Goal: Transaction & Acquisition: Book appointment/travel/reservation

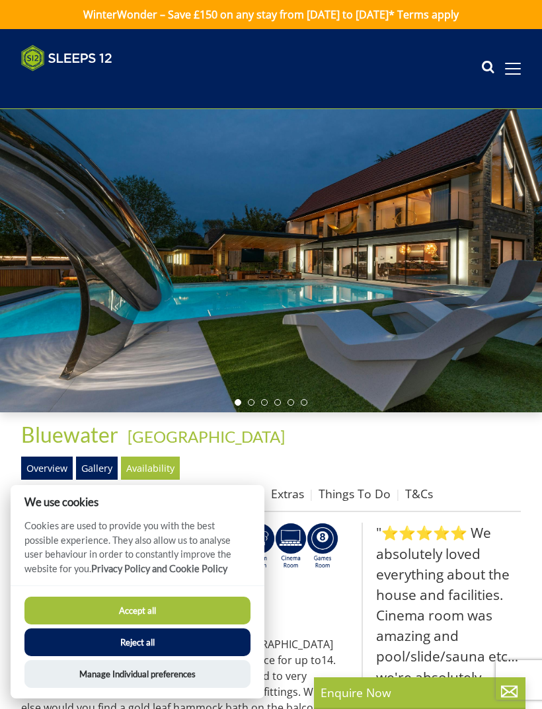
click at [131, 606] on button "Accept all" at bounding box center [137, 610] width 226 height 28
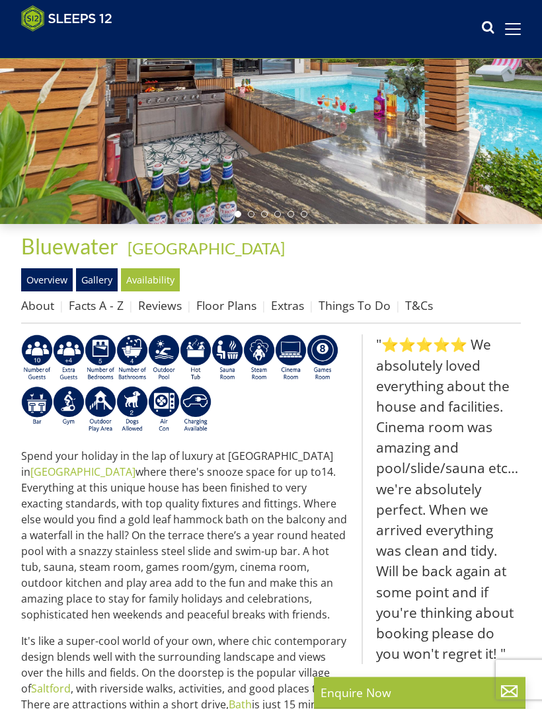
scroll to position [167, 0]
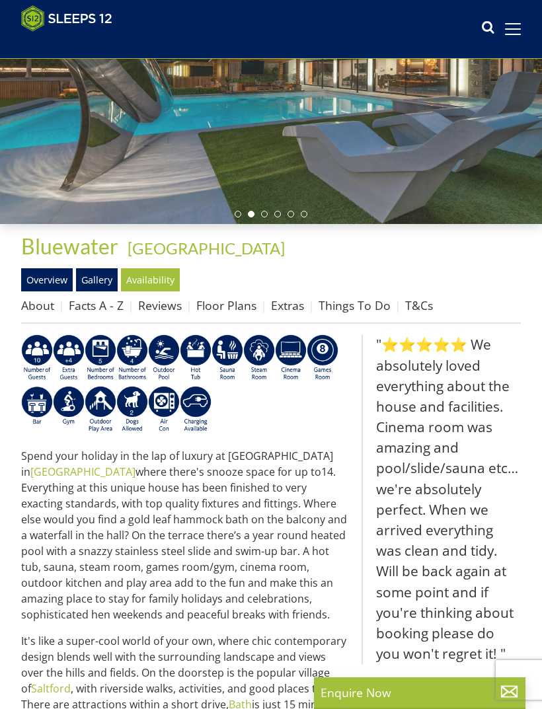
click at [147, 277] on link "Availability" at bounding box center [150, 279] width 59 height 22
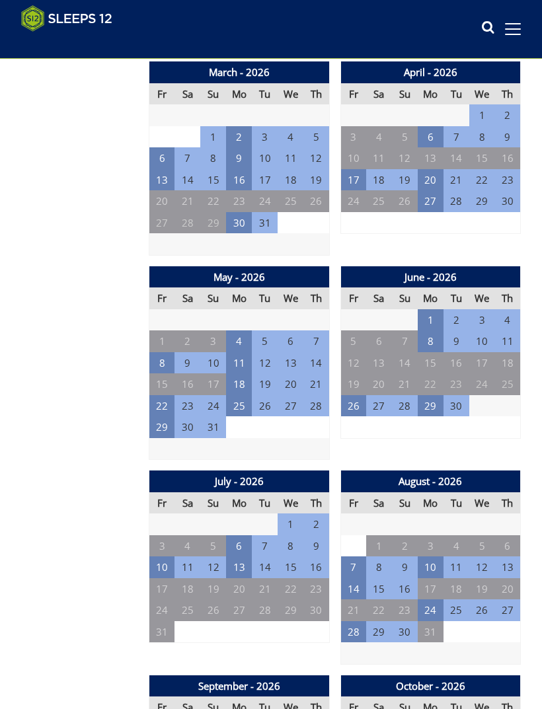
scroll to position [1034, 0]
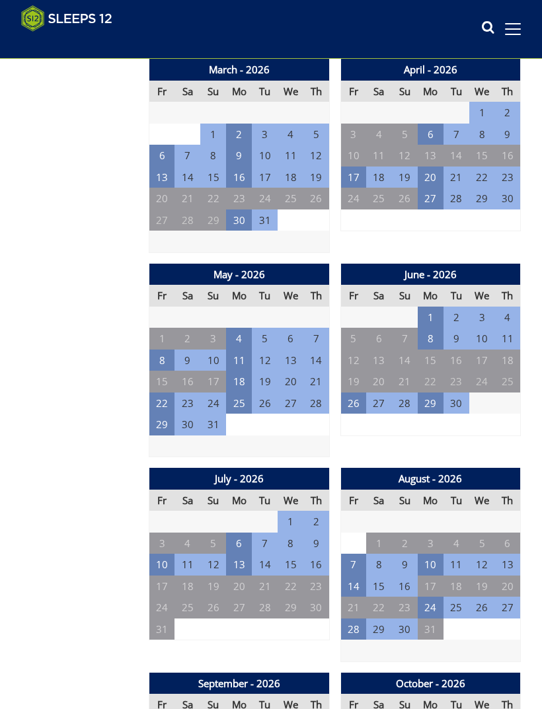
click at [425, 553] on td "10" at bounding box center [430, 564] width 26 height 22
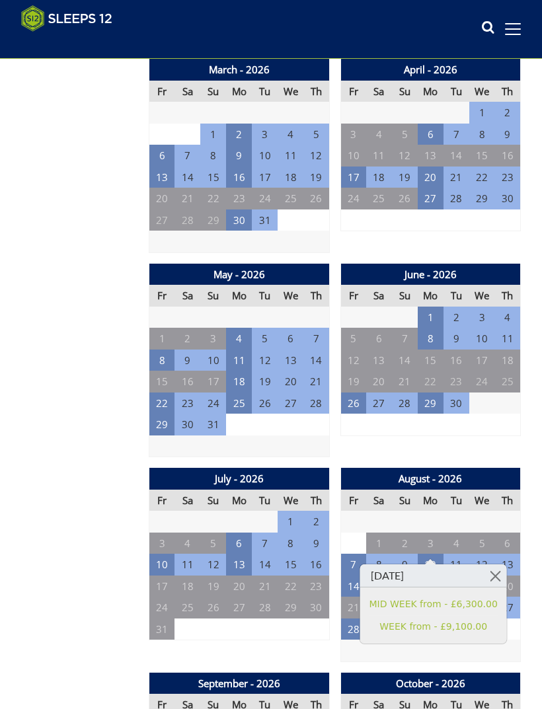
click at [388, 623] on link "WEEK from - £9,100.00" at bounding box center [433, 626] width 128 height 14
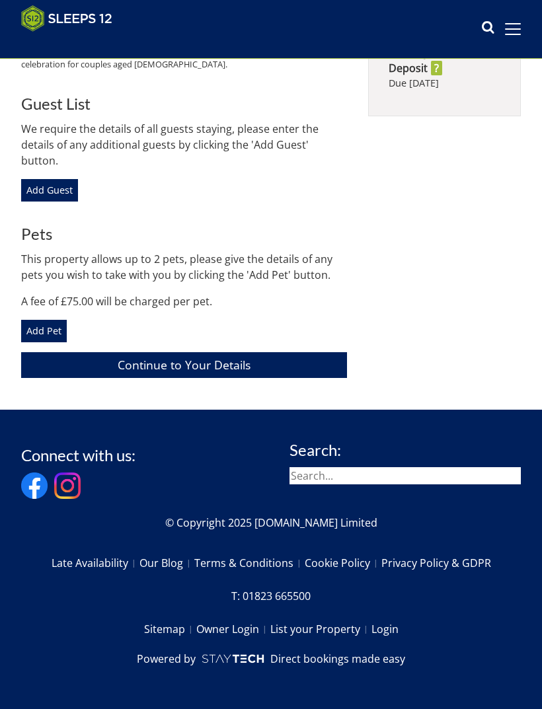
scroll to position [423, 0]
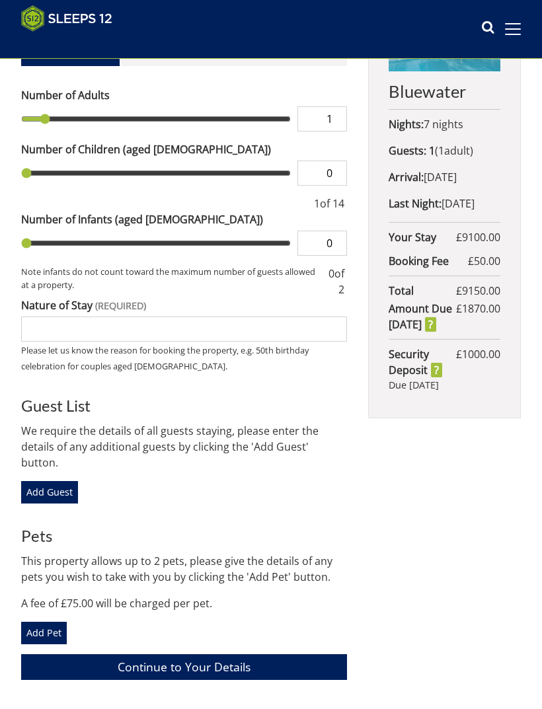
type input "2"
type input "3"
type input "4"
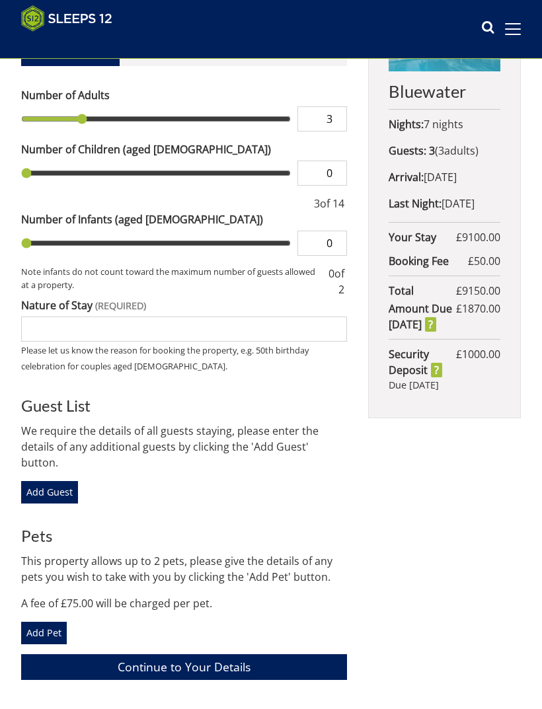
type input "4"
type input "5"
type input "6"
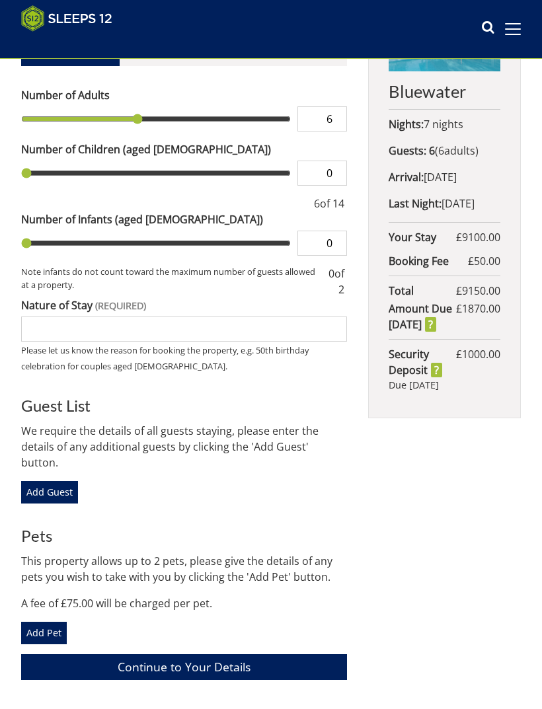
type input "7"
type input "8"
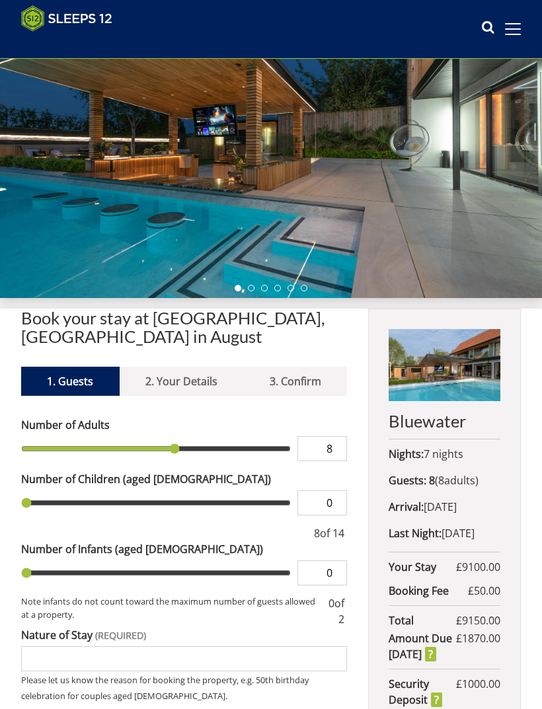
scroll to position [0, 0]
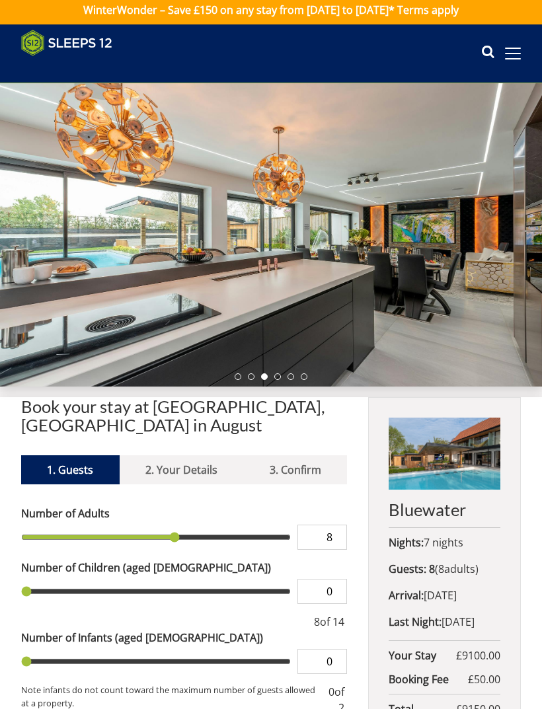
scroll to position [5, 0]
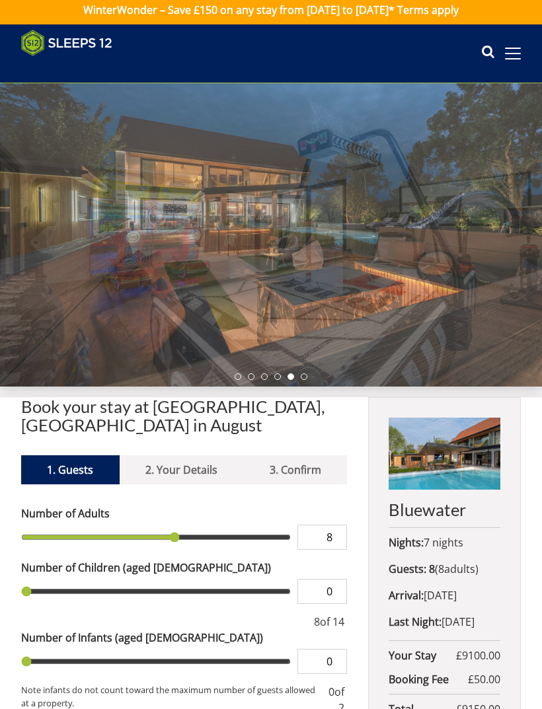
scroll to position [1034, 0]
